Goal: Find specific page/section: Find specific page/section

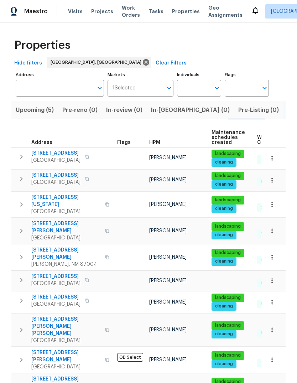
click at [30, 110] on span "Upcoming (5)" at bounding box center [35, 110] width 38 height 10
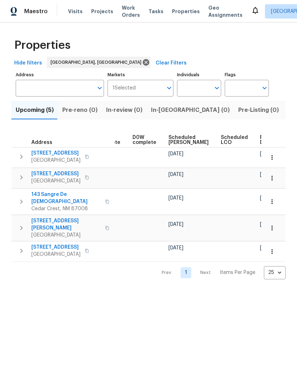
scroll to position [0, 178]
click at [274, 248] on icon "button" at bounding box center [271, 251] width 7 height 7
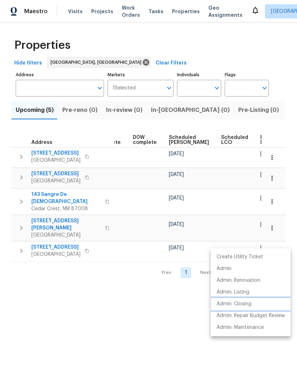
click at [234, 303] on p "Admin: Closing" at bounding box center [233, 303] width 35 height 7
click at [58, 296] on div at bounding box center [148, 191] width 297 height 383
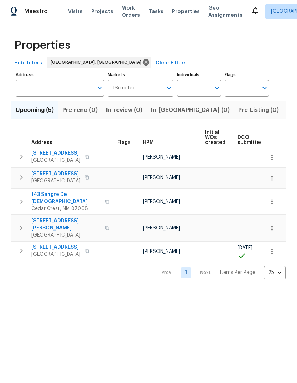
scroll to position [0, 0]
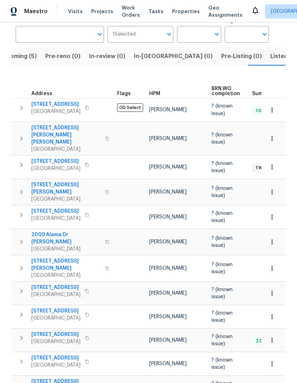
click at [22, 51] on span "Upcoming (5)" at bounding box center [18, 56] width 38 height 10
